Goal: Task Accomplishment & Management: Manage account settings

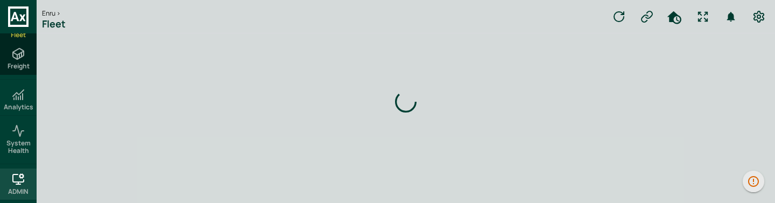
click at [20, 188] on h6 "ADMIN" at bounding box center [18, 192] width 20 height 8
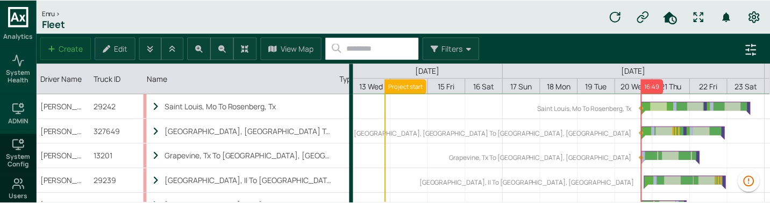
scroll to position [0, 35]
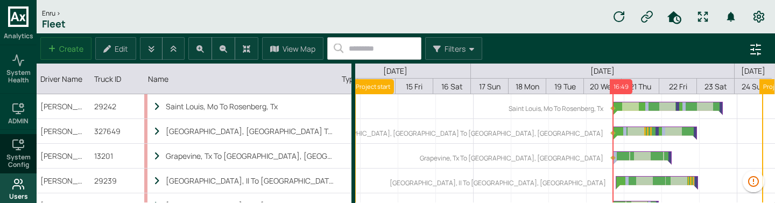
click at [18, 190] on icon at bounding box center [18, 184] width 13 height 13
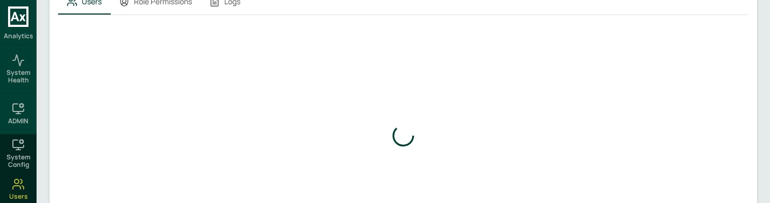
scroll to position [100, 0]
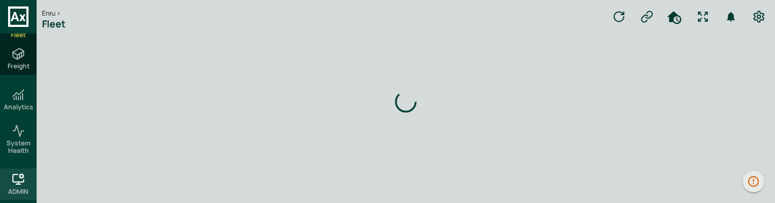
click at [9, 190] on h6 "ADMIN" at bounding box center [18, 192] width 20 height 8
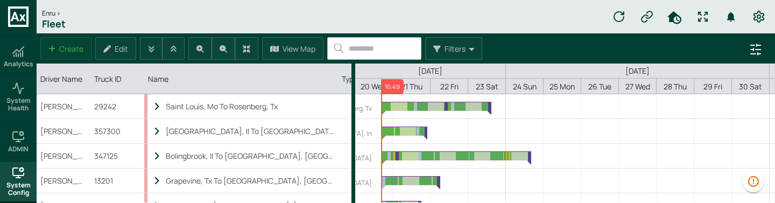
scroll to position [70, 0]
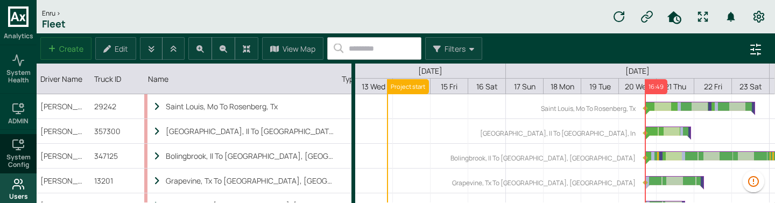
click at [16, 179] on circle at bounding box center [17, 181] width 4 height 4
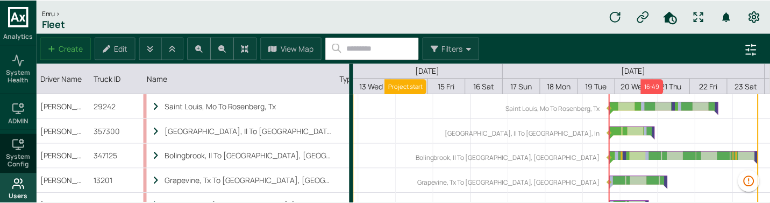
scroll to position [0, 35]
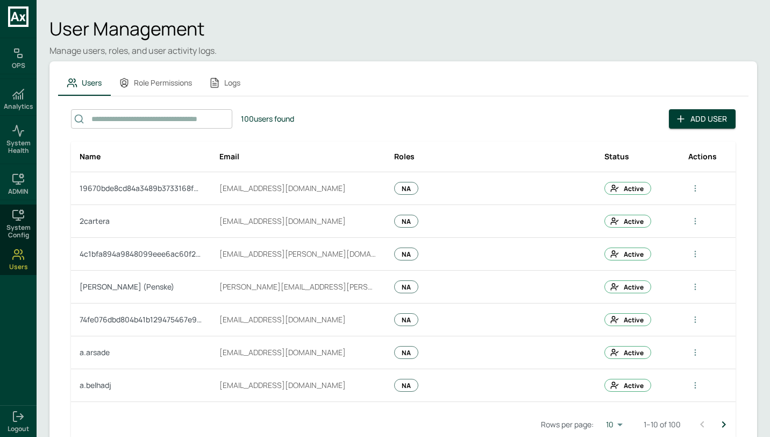
click at [542, 102] on div "​ ​ 100 users found Add User Name Email Roles Status Actions 19670bde8cd84a3489…" at bounding box center [403, 274] width 691 height 356
click at [94, 144] on th "Name" at bounding box center [141, 156] width 140 height 31
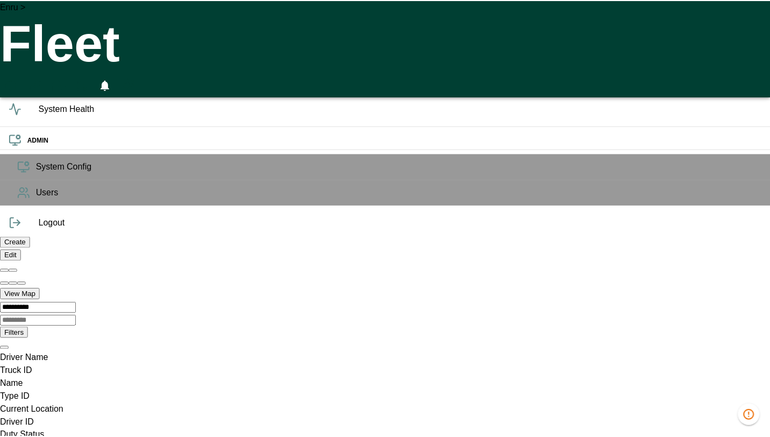
scroll to position [0, 21451]
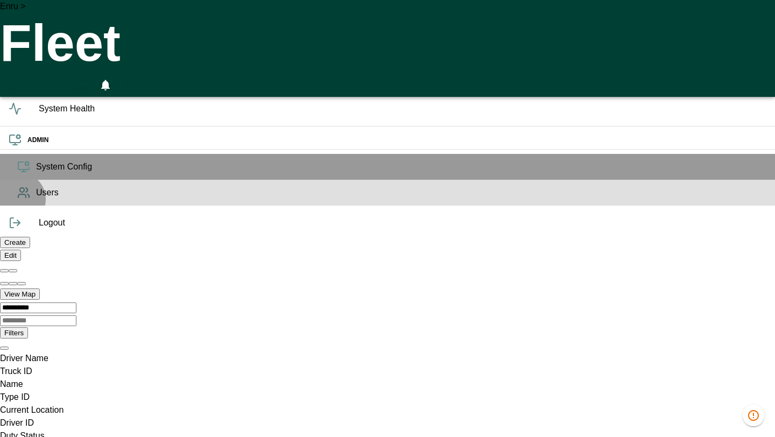
click at [36, 199] on span "Users" at bounding box center [401, 192] width 730 height 13
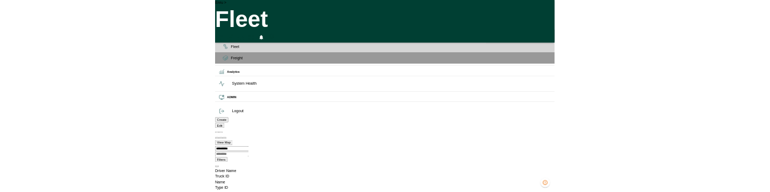
scroll to position [0, 21454]
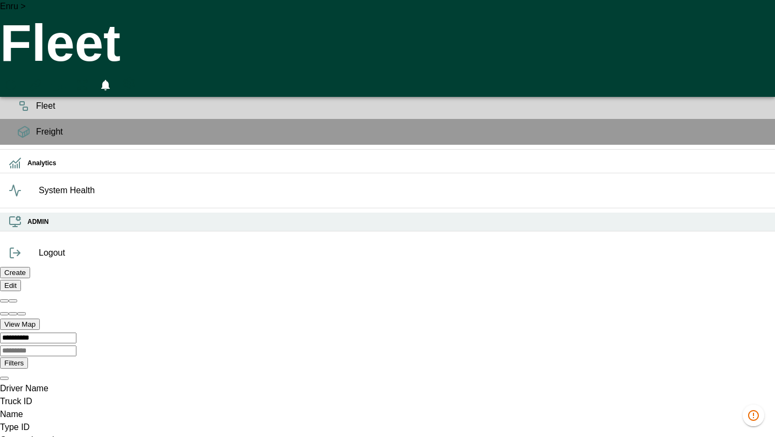
click at [10, 231] on div "ADMIN" at bounding box center [387, 222] width 775 height 19
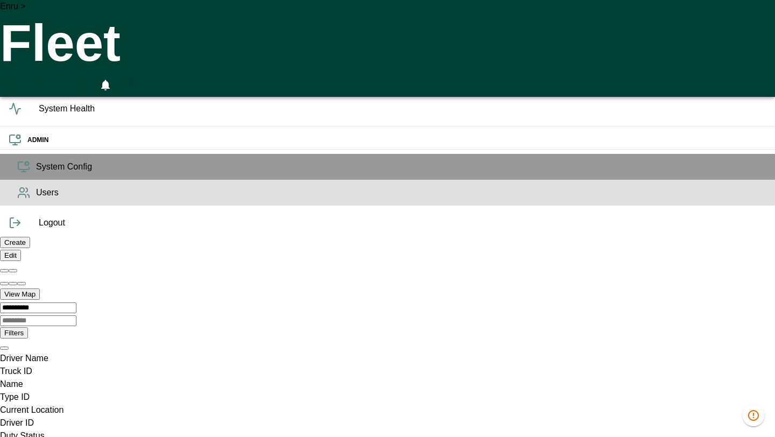
click at [20, 192] on circle at bounding box center [22, 190] width 4 height 4
